Goal: Transaction & Acquisition: Purchase product/service

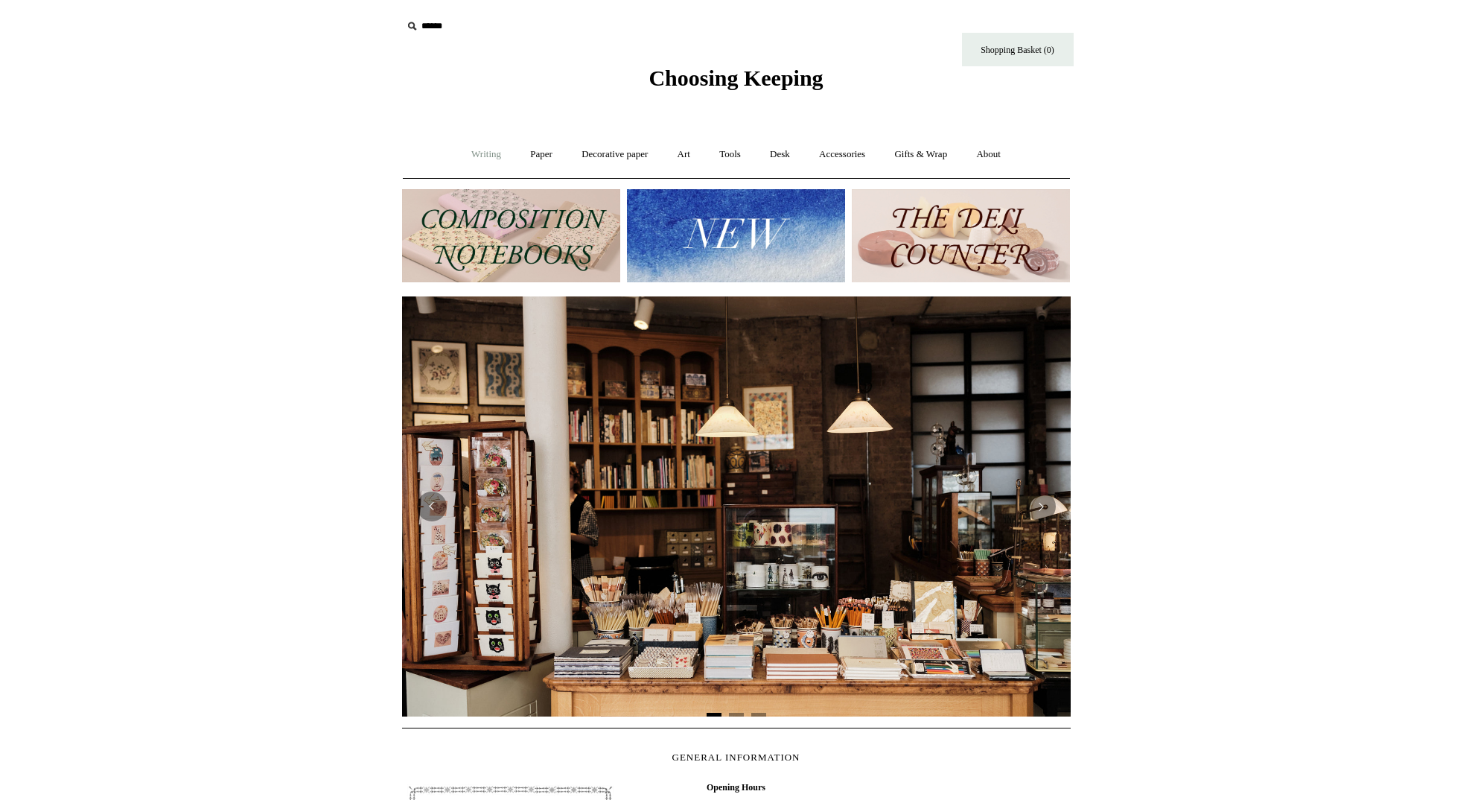
click at [473, 153] on link "Writing +" at bounding box center [486, 154] width 57 height 39
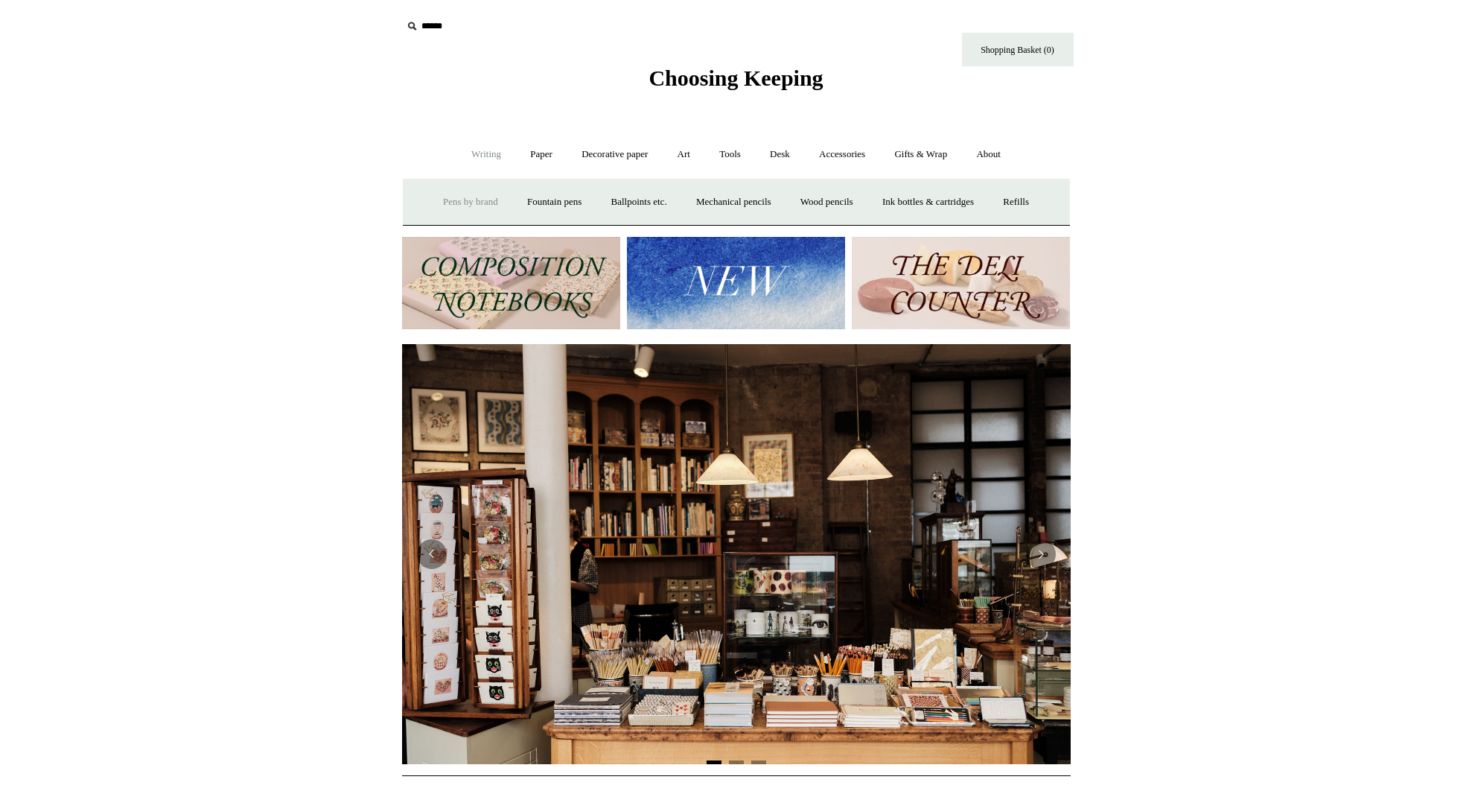
click at [471, 198] on link "Pens by brand +" at bounding box center [471, 201] width 82 height 39
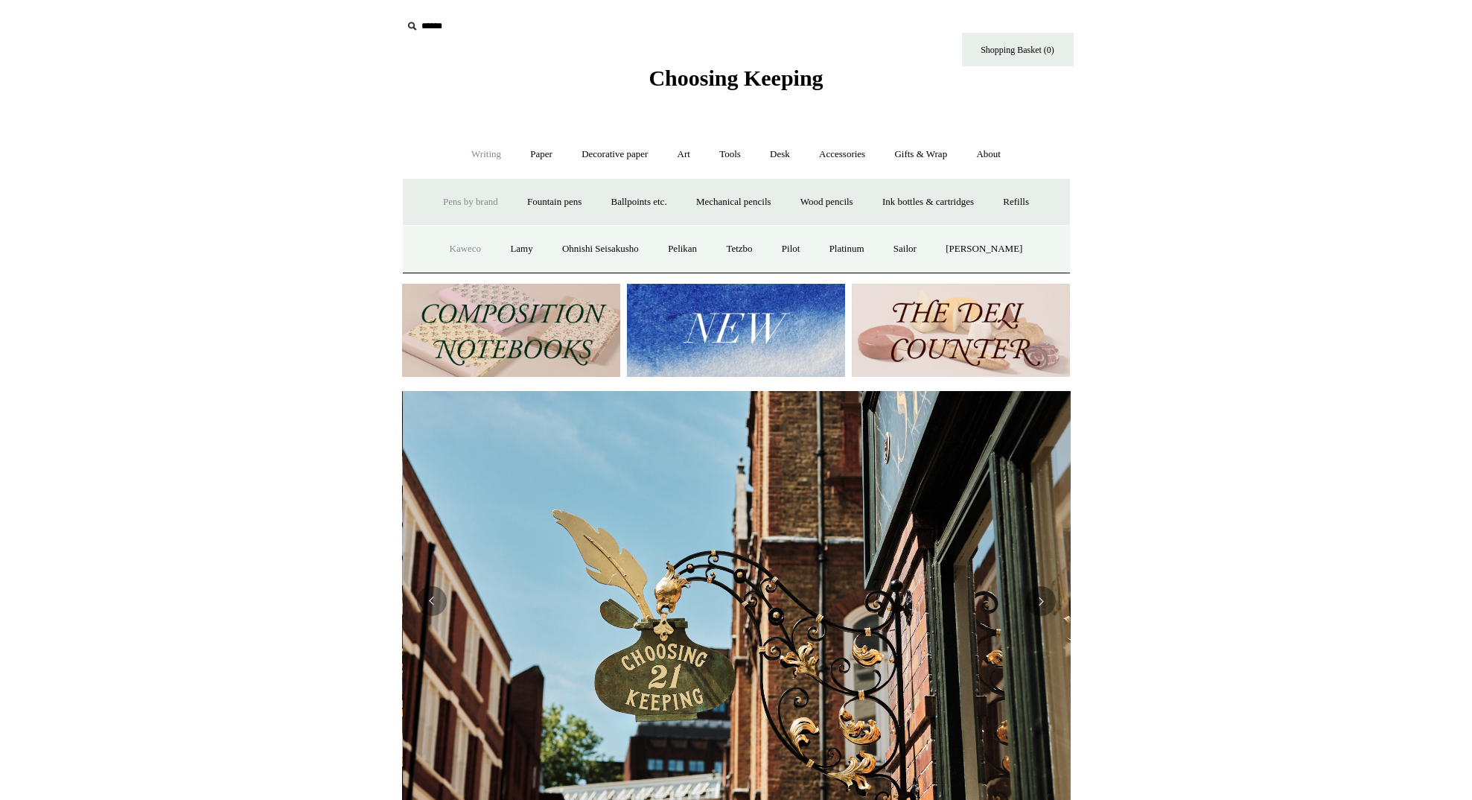
scroll to position [0, 669]
click at [468, 246] on link "Kaweco" at bounding box center [465, 248] width 59 height 39
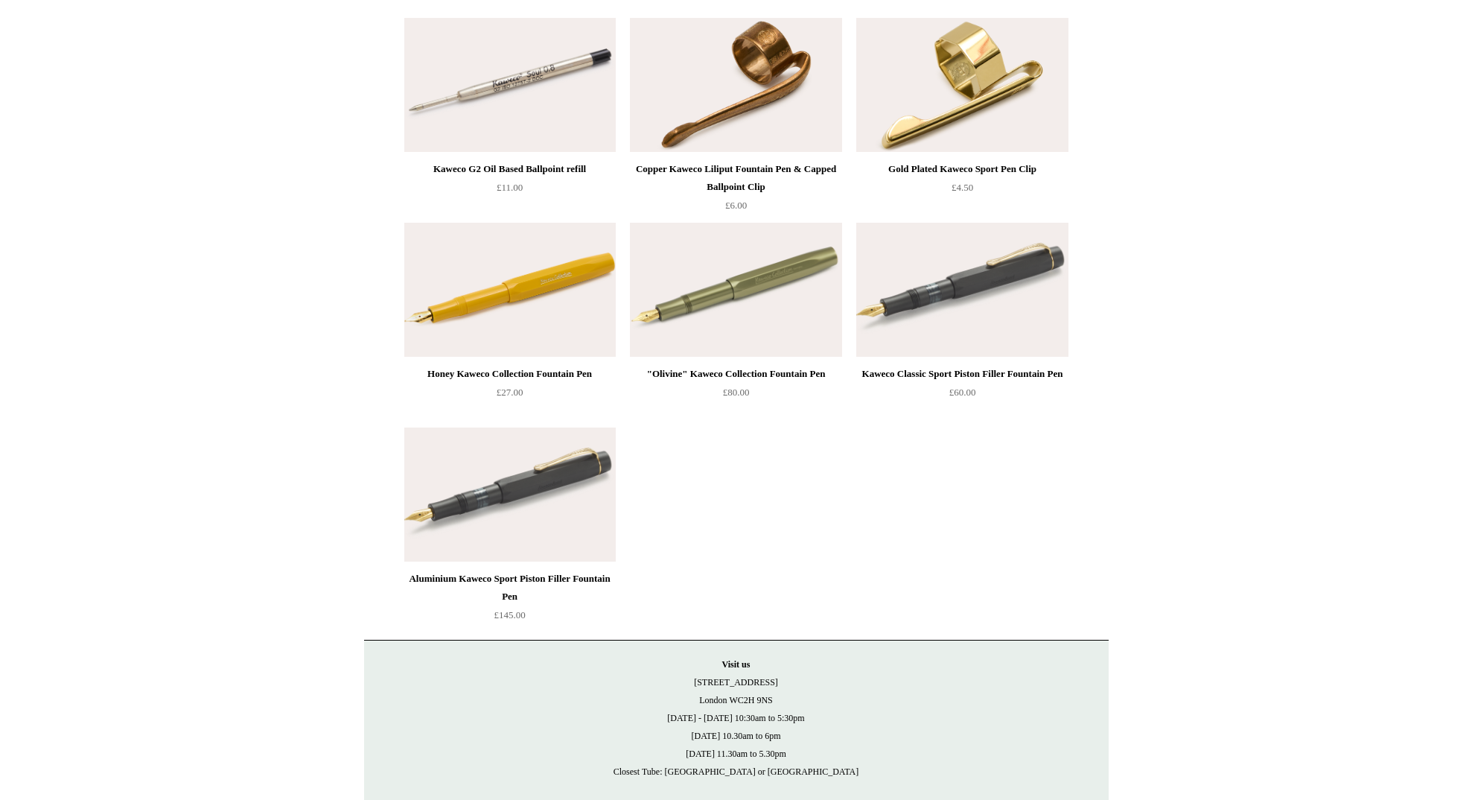
scroll to position [7956, 0]
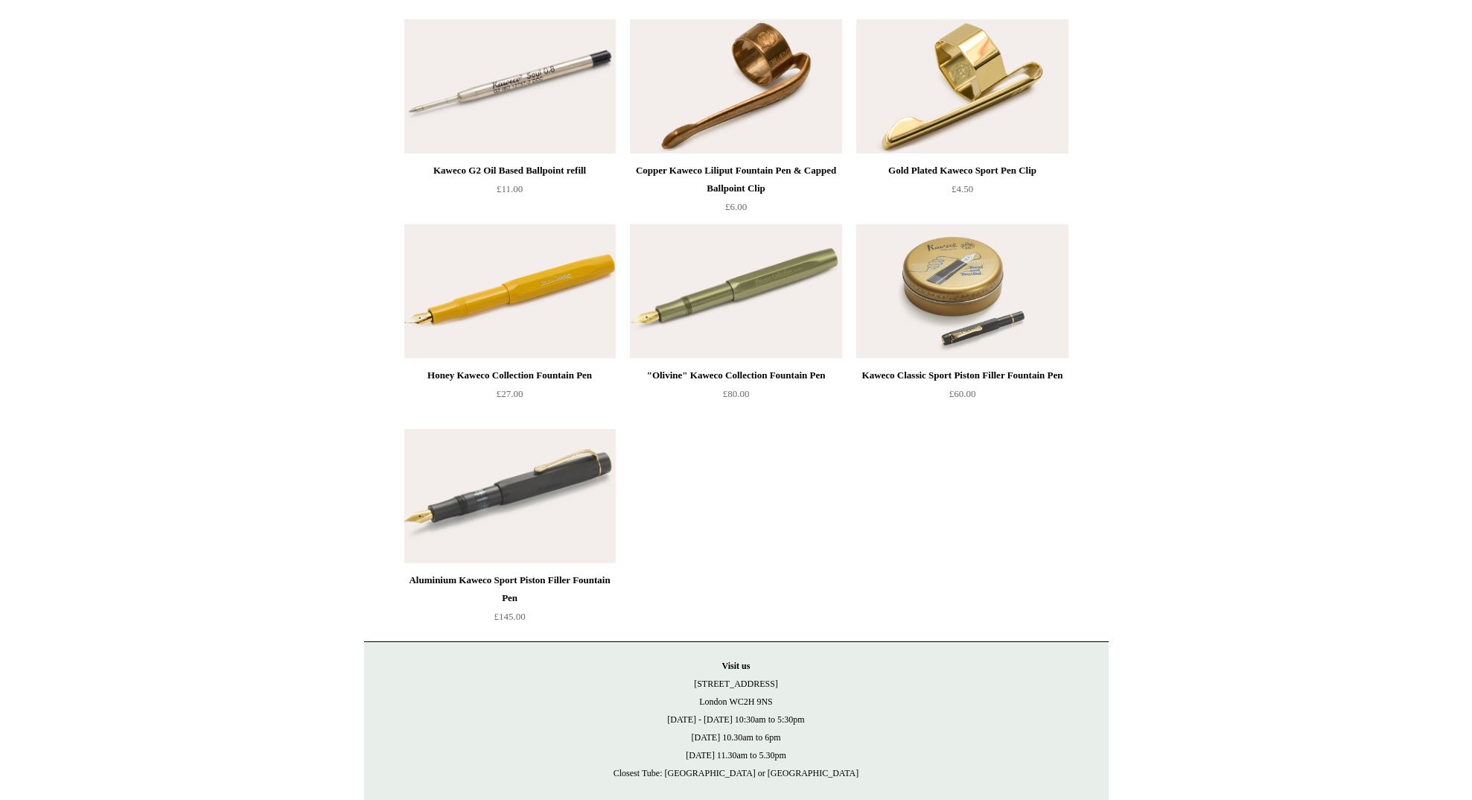
click at [970, 273] on img at bounding box center [961, 291] width 211 height 134
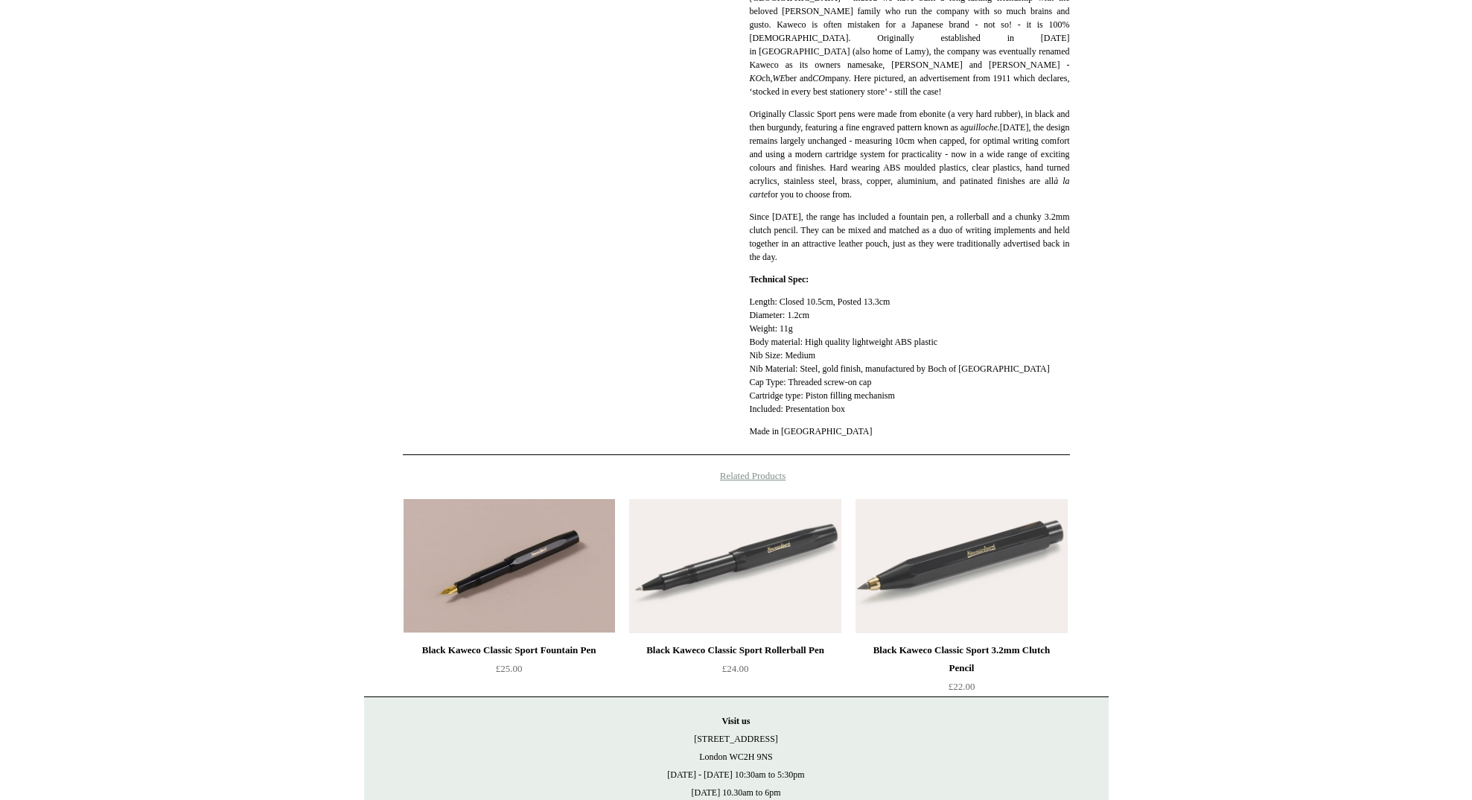
scroll to position [631, 0]
